Goal: Task Accomplishment & Management: Use online tool/utility

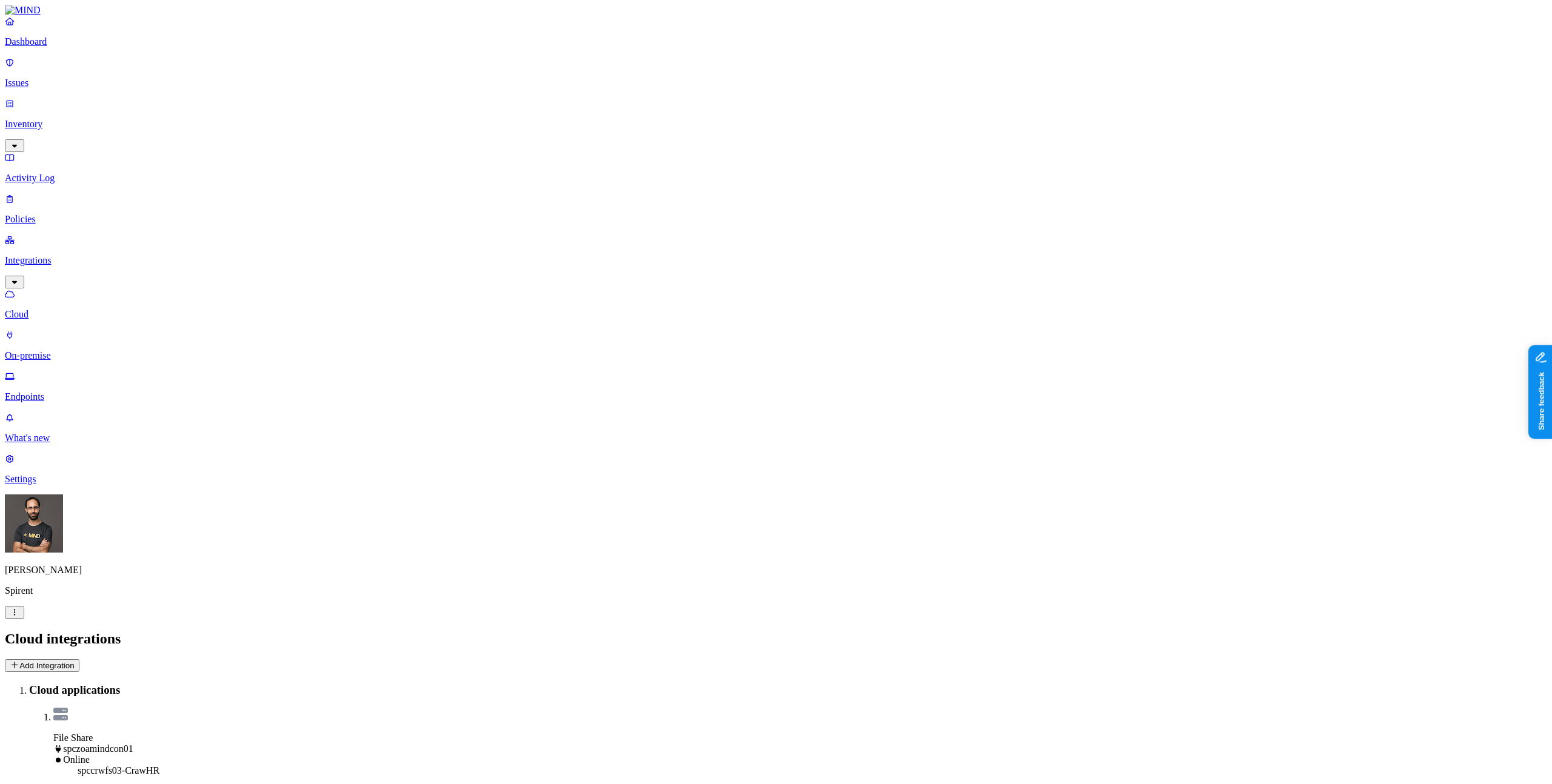
click at [118, 772] on html "Dashboard Issues Inventory Activity Log Policies Integrations Cloud On-premise …" at bounding box center [776, 636] width 1552 height 1273
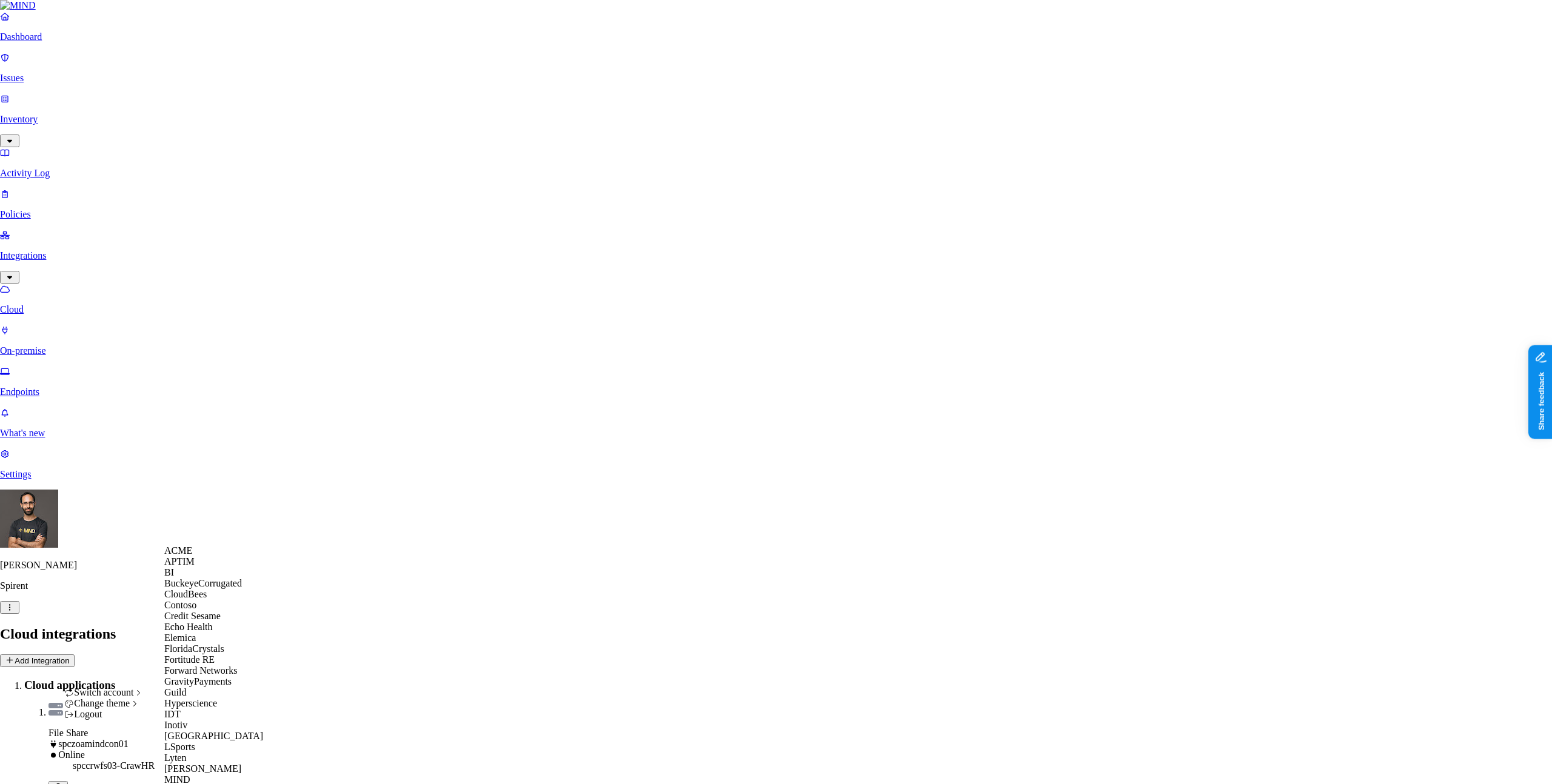
click at [206, 555] on div "ACME" at bounding box center [223, 551] width 118 height 11
